Goal: Find specific page/section: Find specific page/section

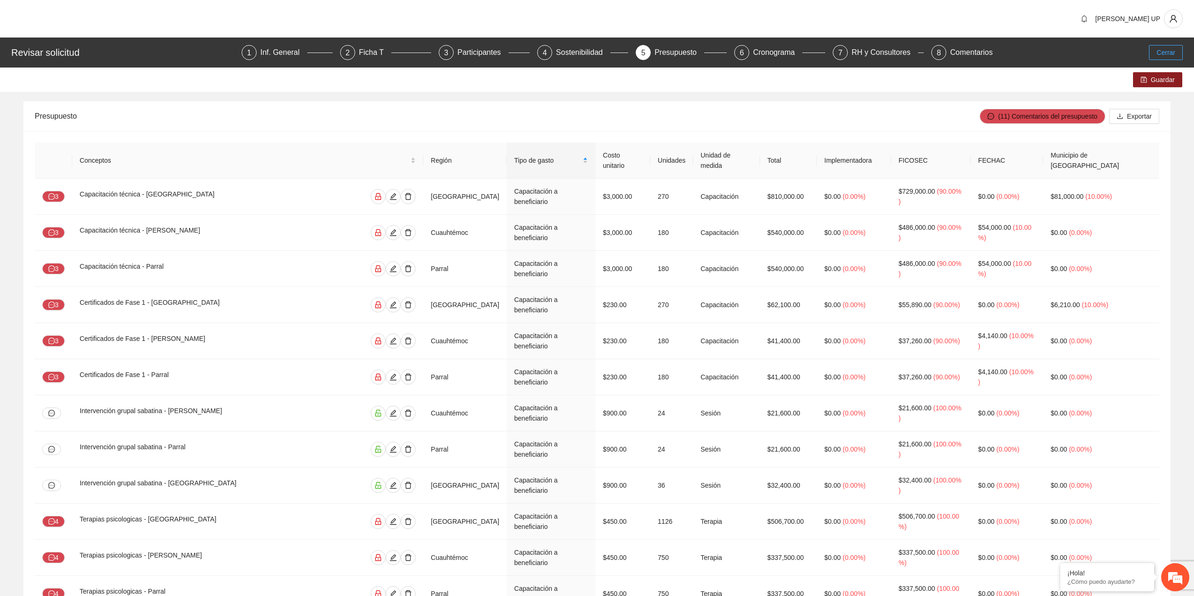
click at [1166, 57] on span "Cerrar" at bounding box center [1165, 52] width 19 height 10
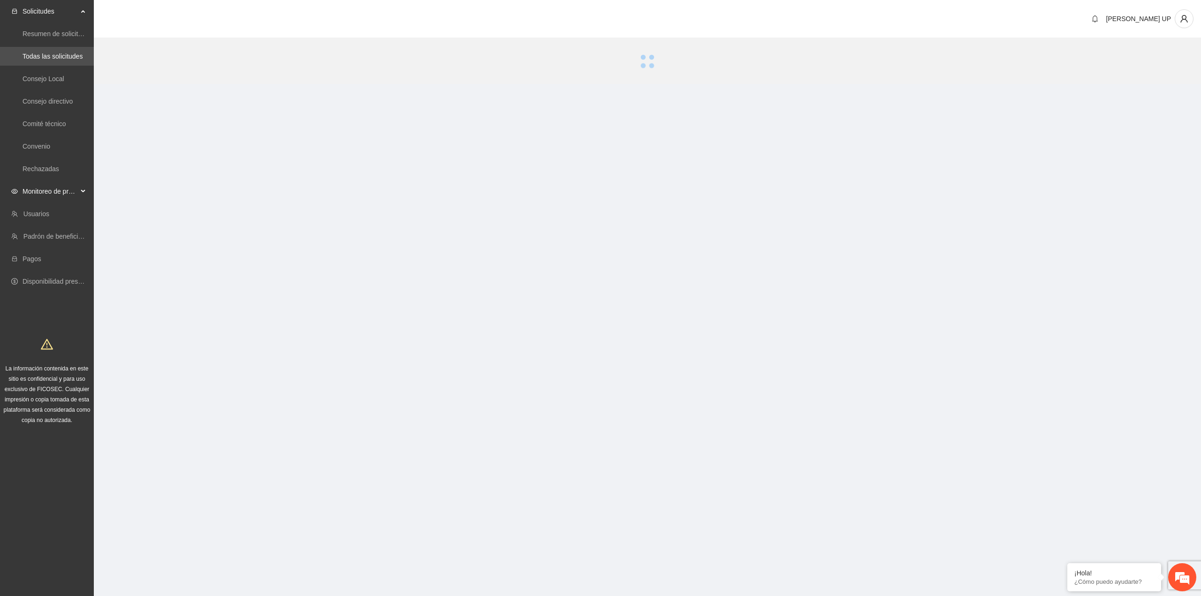
click at [72, 188] on span "Monitoreo de proyectos" at bounding box center [50, 191] width 55 height 19
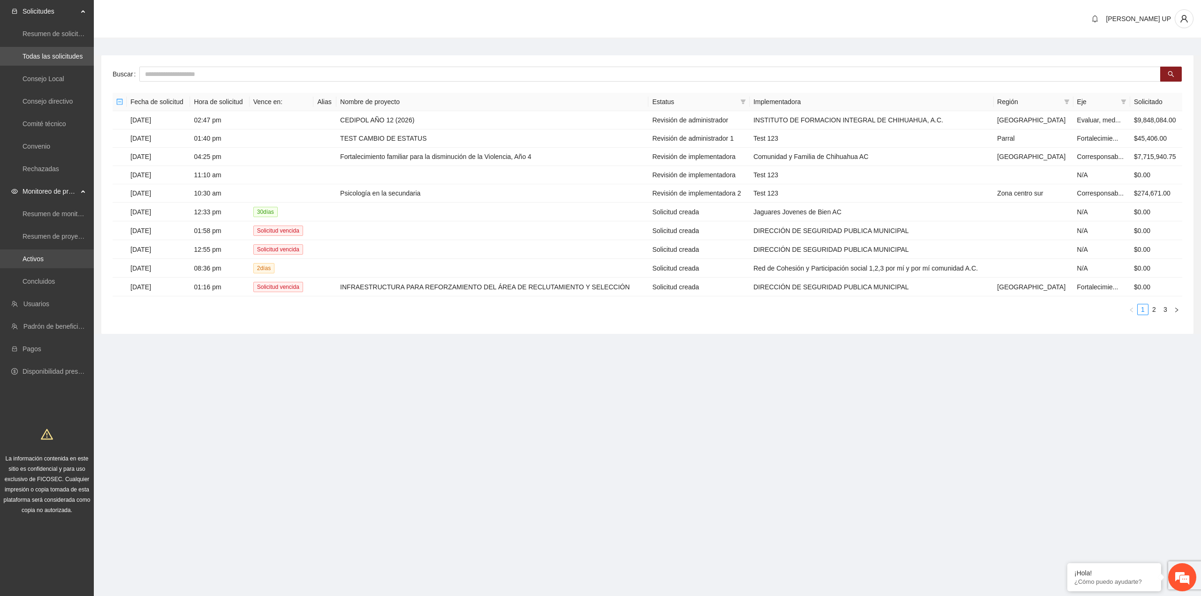
click at [44, 255] on link "Activos" at bounding box center [33, 259] width 21 height 8
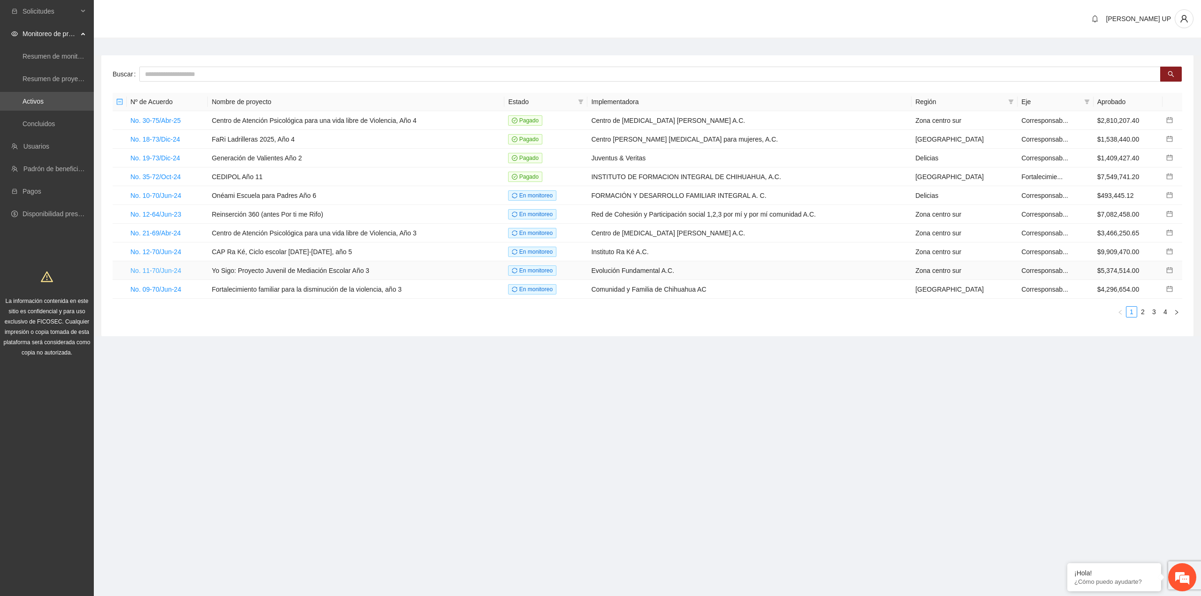
click at [171, 267] on link "No. 11-70/Jun-24" at bounding box center [155, 271] width 51 height 8
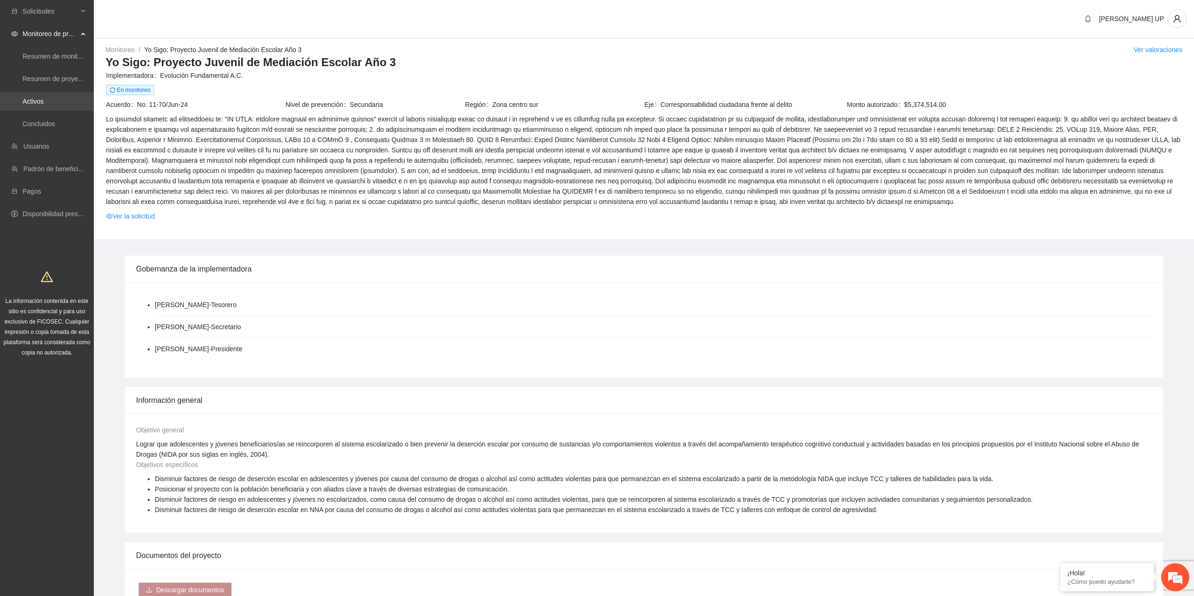
click at [44, 103] on link "Activos" at bounding box center [33, 102] width 21 height 8
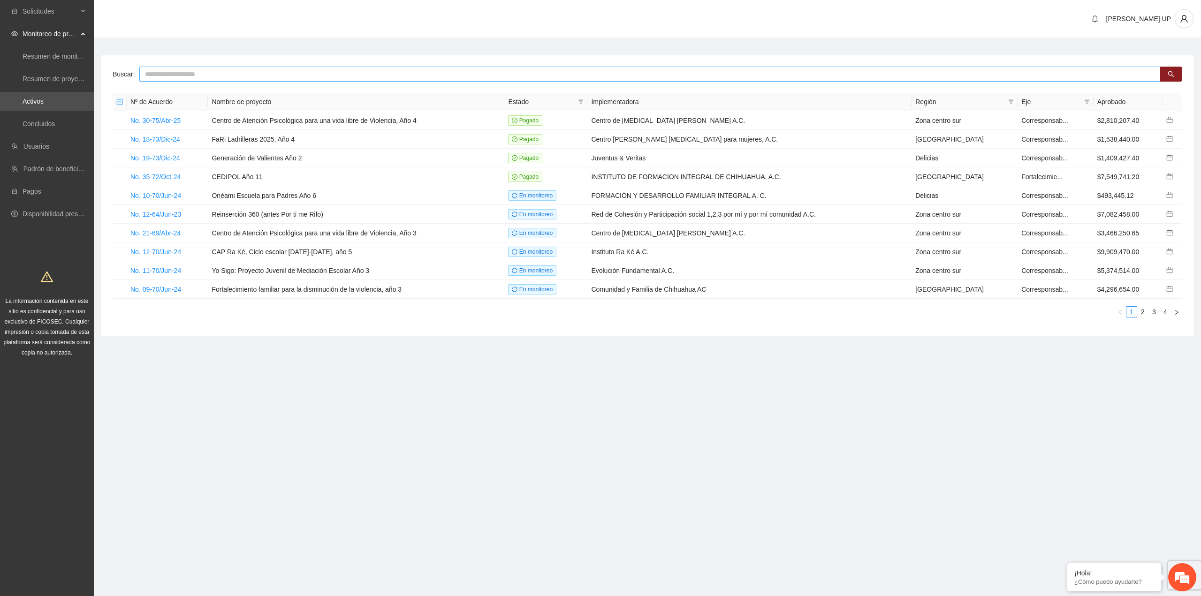
click at [183, 75] on input "text" at bounding box center [649, 74] width 1021 height 15
type input "*******"
